Goal: Find specific page/section: Find specific page/section

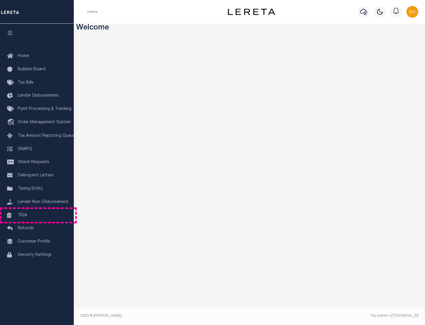
click at [37, 215] on link "TIQA" at bounding box center [37, 215] width 74 height 13
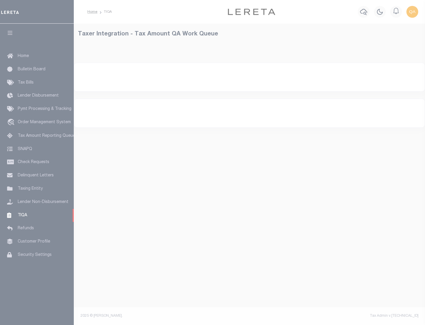
select select "200"
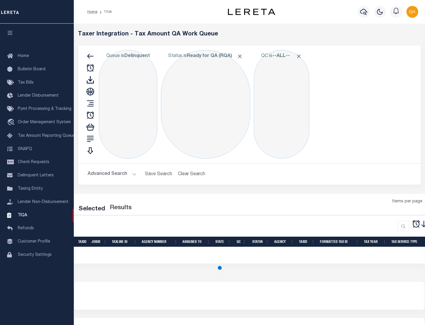
select select "200"
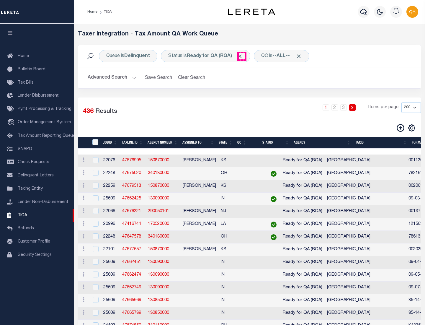
click at [242, 56] on span "Click to Remove" at bounding box center [240, 56] width 6 height 6
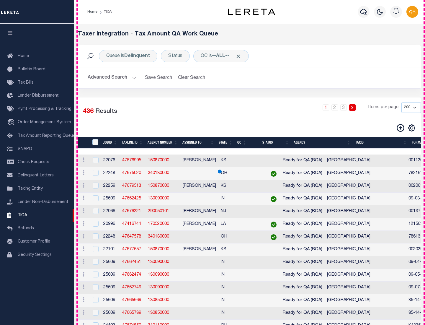
scroll to position [1262, 0]
